Goal: Transaction & Acquisition: Purchase product/service

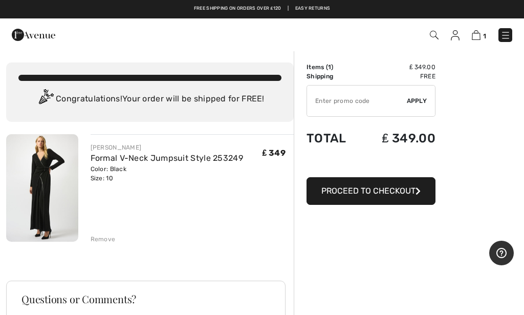
click at [108, 243] on div "Remove" at bounding box center [103, 238] width 25 height 9
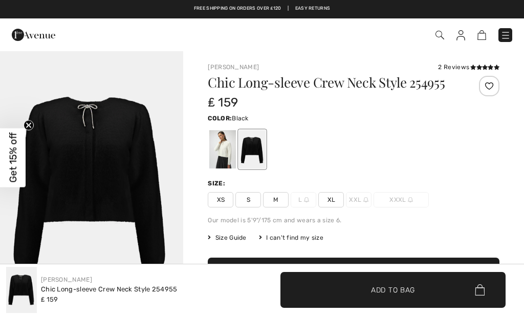
click at [251, 205] on span "S" at bounding box center [248, 199] width 26 height 15
click at [403, 300] on span "✔ Added to Bag Add to Bag" at bounding box center [392, 290] width 225 height 36
click at [12, 170] on span "Get 15% off" at bounding box center [13, 158] width 12 height 50
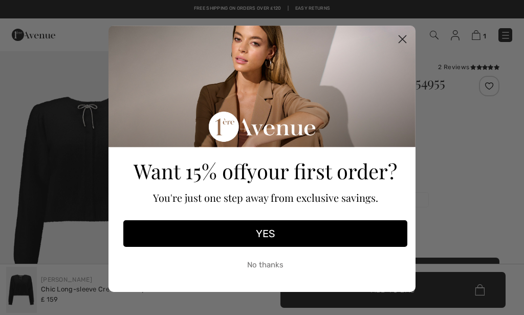
click at [270, 232] on button "YES" at bounding box center [265, 233] width 284 height 27
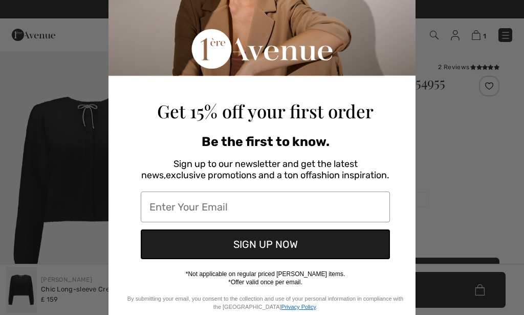
scroll to position [124, 0]
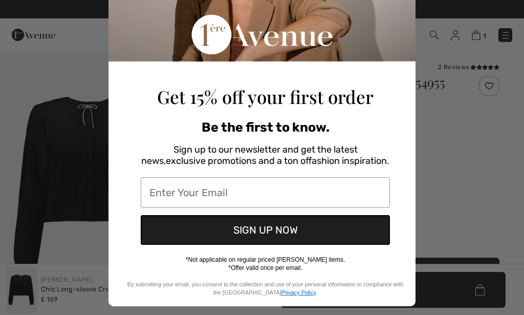
click at [256, 192] on input "Enter Your Email" at bounding box center [265, 192] width 249 height 31
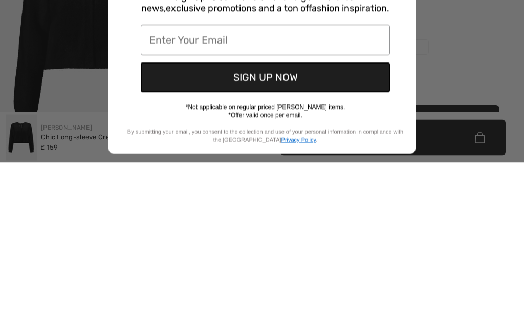
type input "DEB155@SKY.COM"
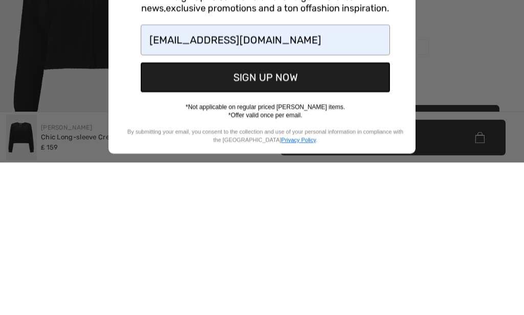
scroll to position [152, 0]
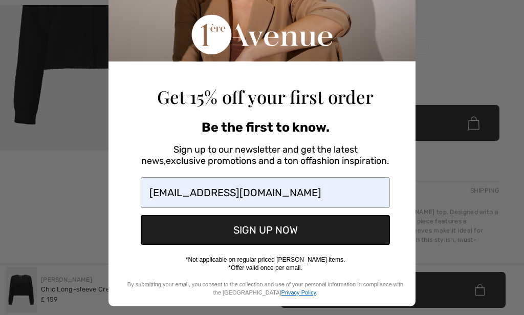
click at [276, 233] on button "SIGN UP NOW" at bounding box center [265, 230] width 249 height 30
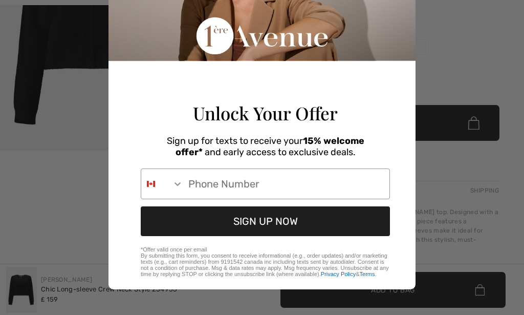
scroll to position [129, 0]
click at [180, 180] on icon "Search Countries" at bounding box center [177, 184] width 10 height 10
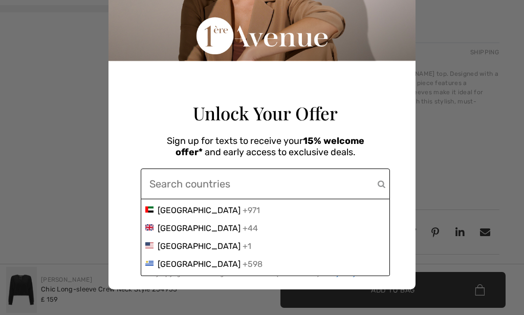
scroll to position [3955, 0]
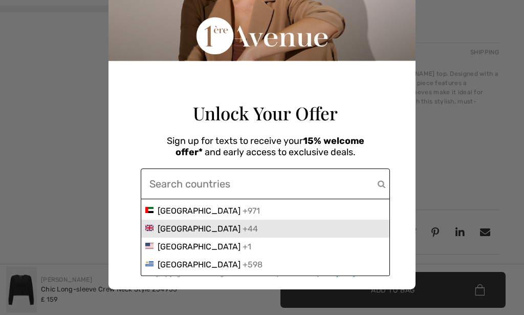
click at [216, 225] on span "United Kingdom" at bounding box center [199, 229] width 83 height 10
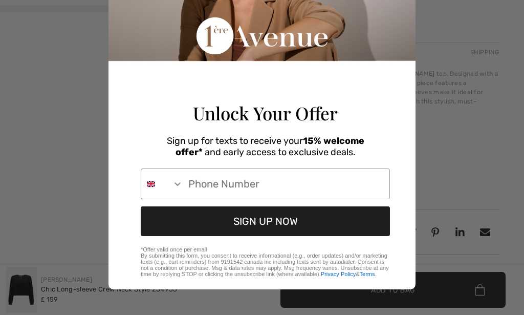
scroll to position [429, 0]
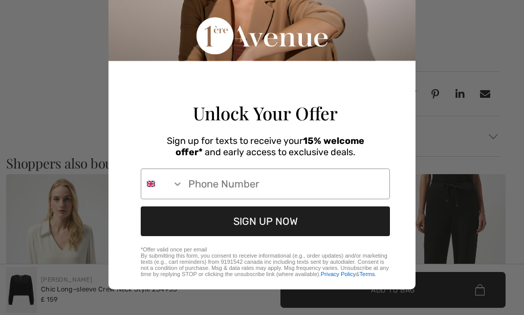
click at [242, 183] on input "Phone Number" at bounding box center [286, 184] width 206 height 30
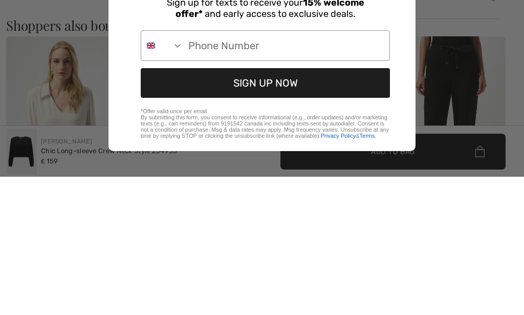
type input "+44-7768-460533"
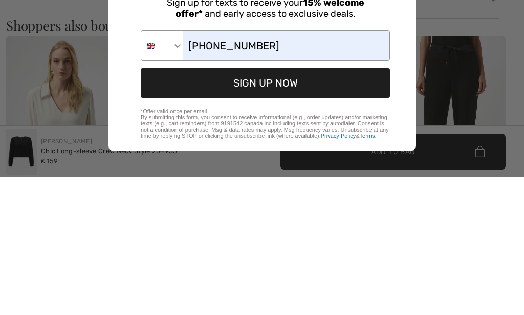
scroll to position [567, 0]
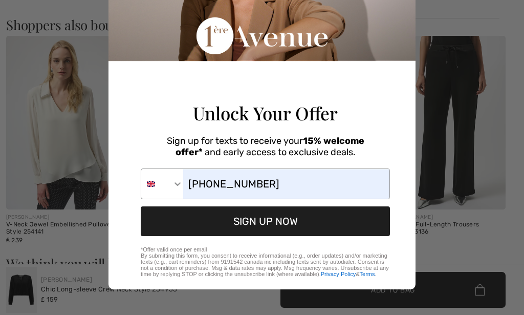
click at [281, 221] on button "SIGN UP NOW" at bounding box center [265, 221] width 249 height 30
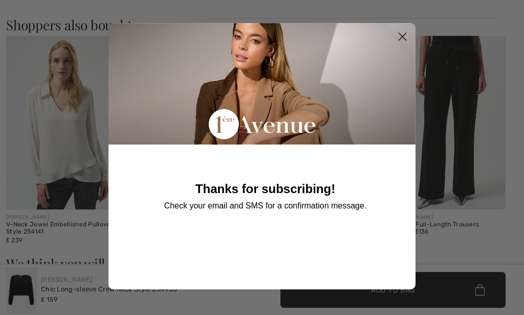
click at [401, 38] on icon "Close dialog" at bounding box center [402, 36] width 7 height 7
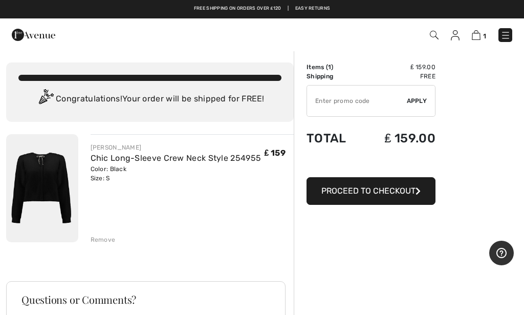
click at [356, 106] on input "TEXT" at bounding box center [357, 100] width 100 height 31
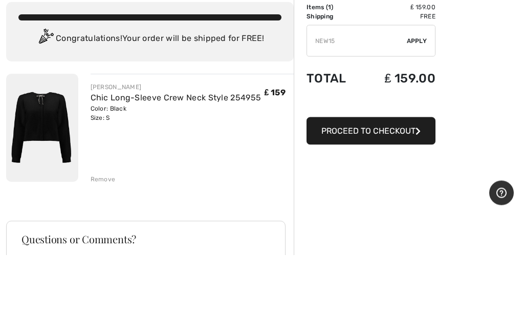
type input "NEW15"
click at [426, 96] on span "Apply" at bounding box center [417, 100] width 20 height 9
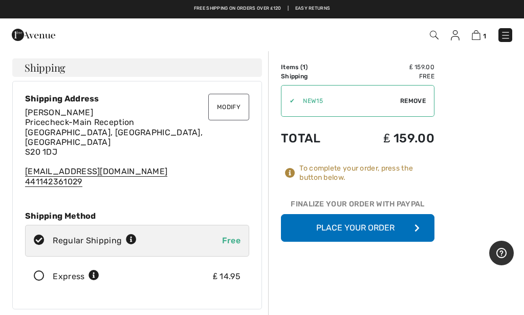
click at [224, 106] on button "Modify" at bounding box center [228, 107] width 41 height 27
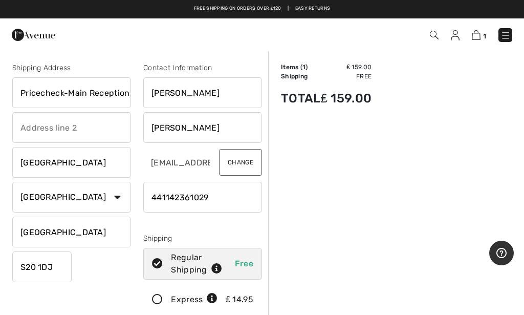
click at [48, 133] on input "text" at bounding box center [71, 127] width 119 height 31
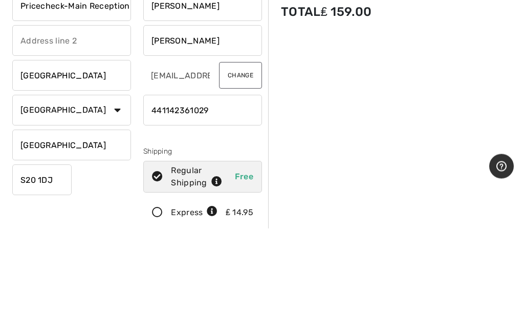
type input "Old Colliery Way"
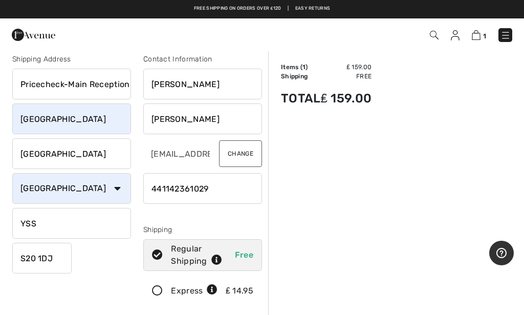
scroll to position [7, 0]
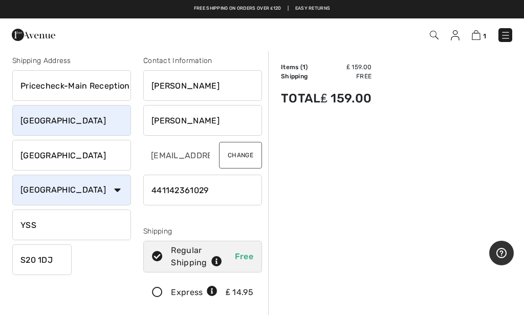
click at [96, 228] on input "YSS" at bounding box center [71, 224] width 119 height 31
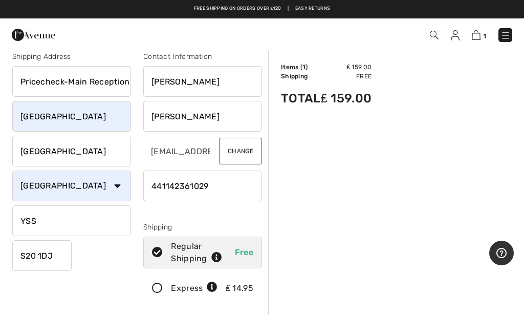
scroll to position [0, 0]
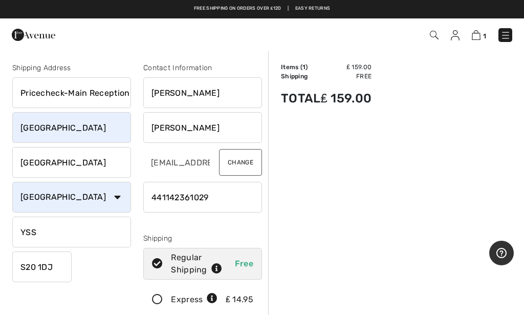
click at [67, 233] on input "YSS" at bounding box center [71, 231] width 119 height 31
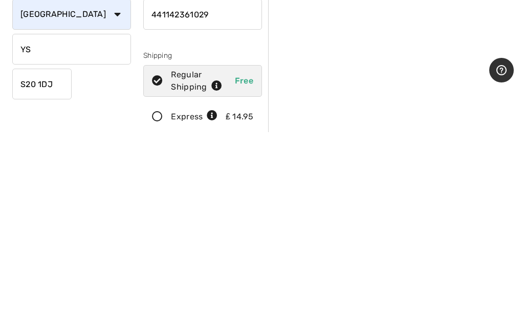
type input "Y"
type input "South Yorkshire"
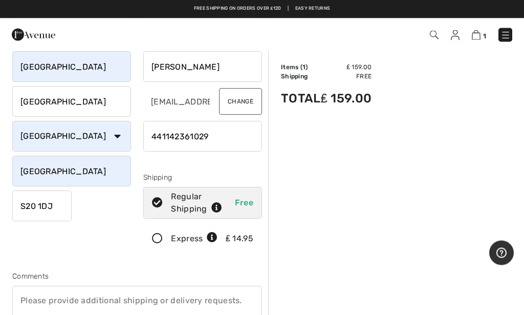
scroll to position [53, 0]
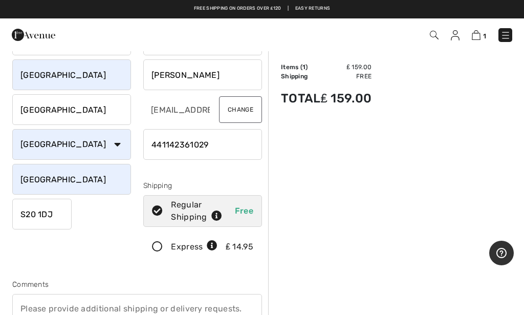
click at [229, 146] on input "phone" at bounding box center [202, 144] width 119 height 31
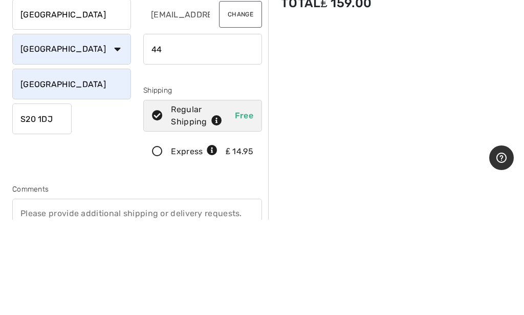
type input "4"
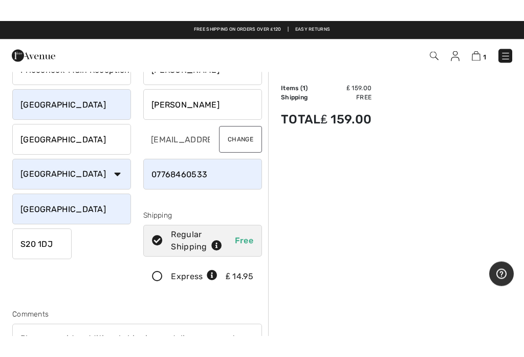
scroll to position [22, 0]
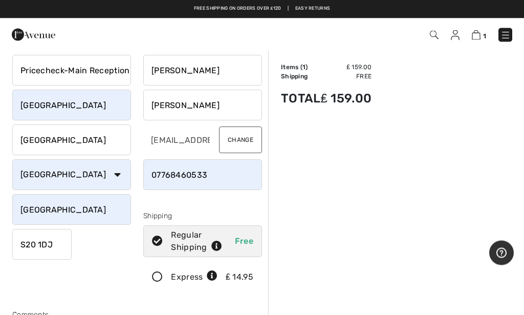
click at [162, 171] on input "phone" at bounding box center [202, 175] width 119 height 31
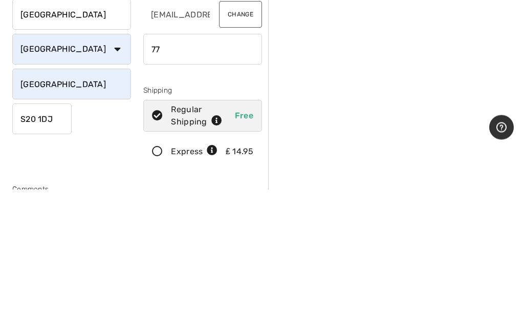
type input "7"
type input "+"
type input "4"
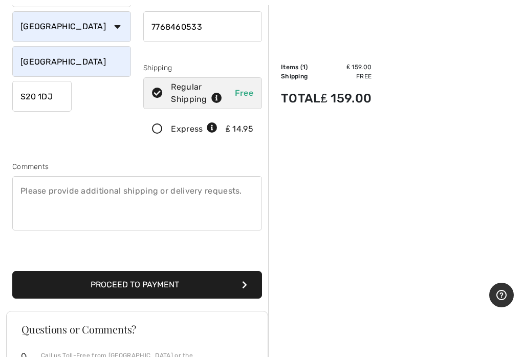
scroll to position [172, 0]
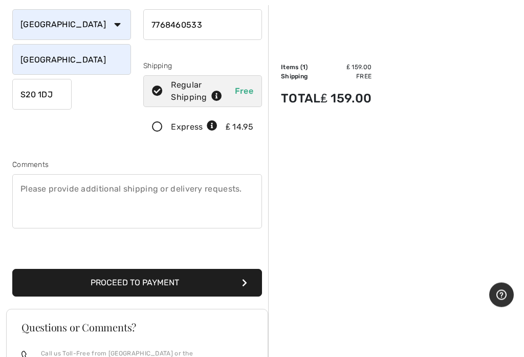
type input "7768460533"
click at [204, 281] on button "Proceed to Payment" at bounding box center [137, 283] width 250 height 28
click at [147, 282] on button "Proceed to Payment" at bounding box center [137, 283] width 250 height 28
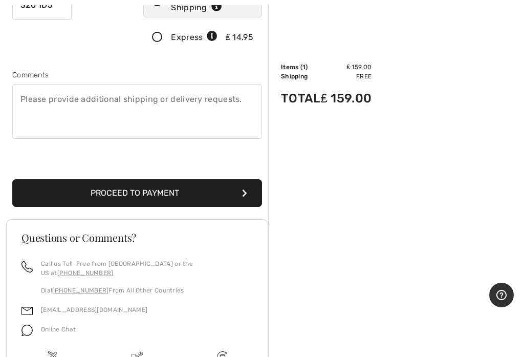
scroll to position [359, 0]
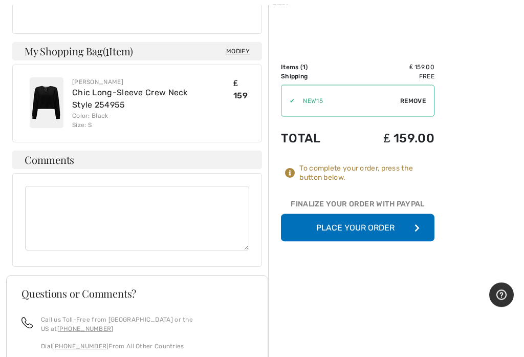
scroll to position [939, 0]
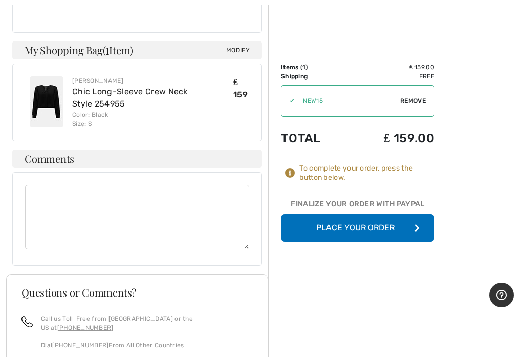
click at [370, 230] on button "Place Your Order" at bounding box center [358, 228] width 154 height 28
